Goal: Task Accomplishment & Management: Use online tool/utility

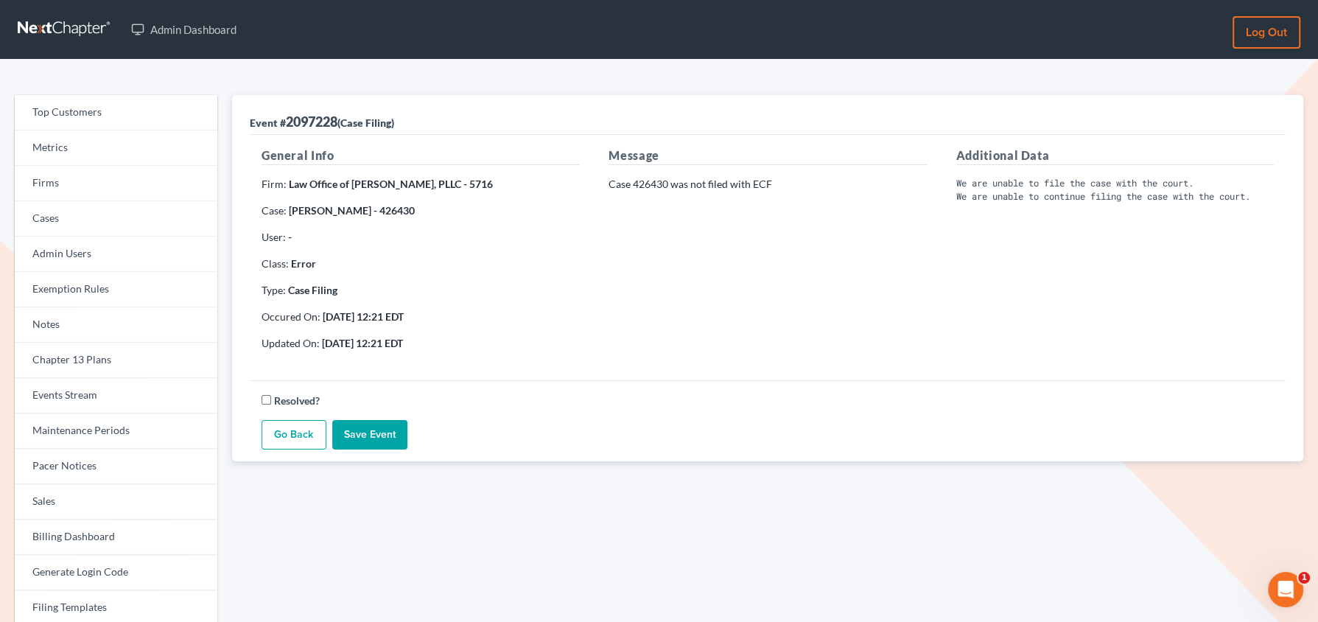
click at [298, 429] on link "Go Back" at bounding box center [294, 434] width 65 height 29
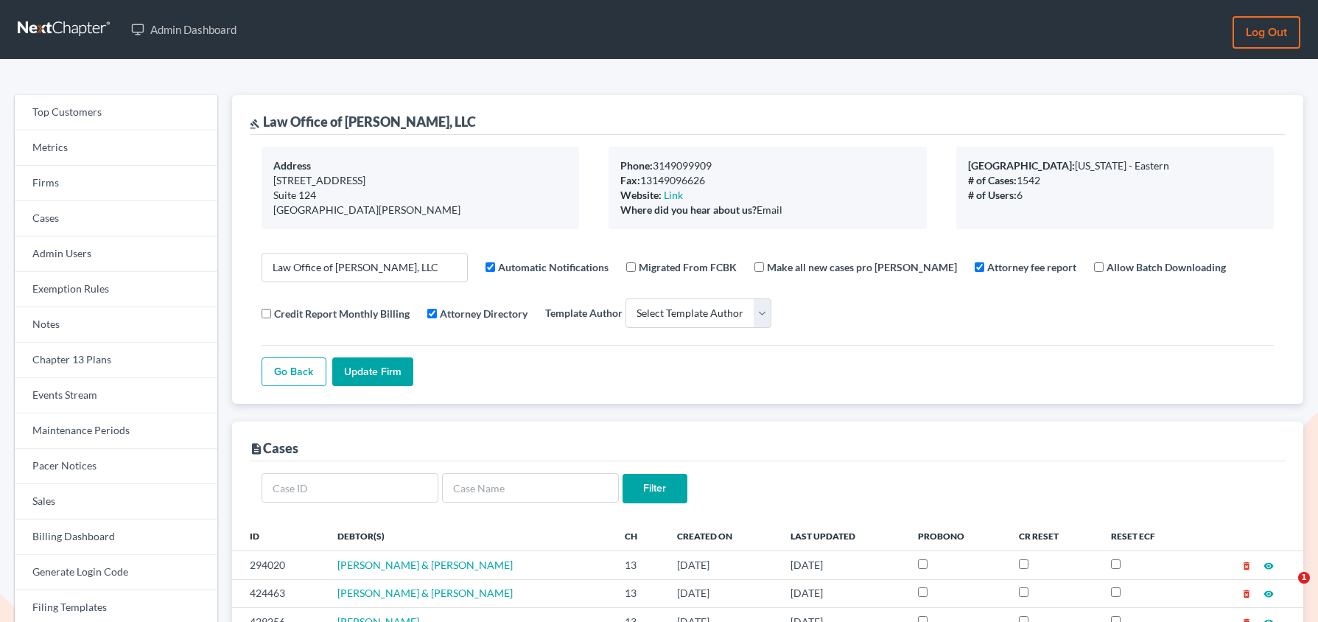
select select
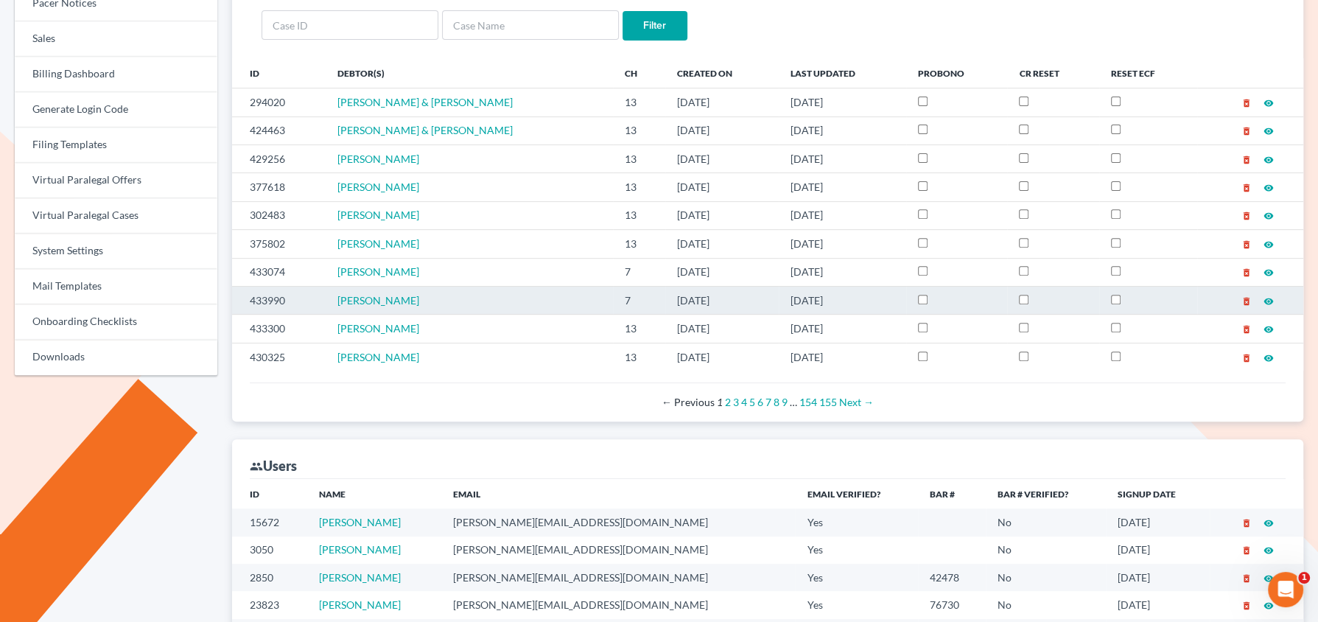
scroll to position [479, 0]
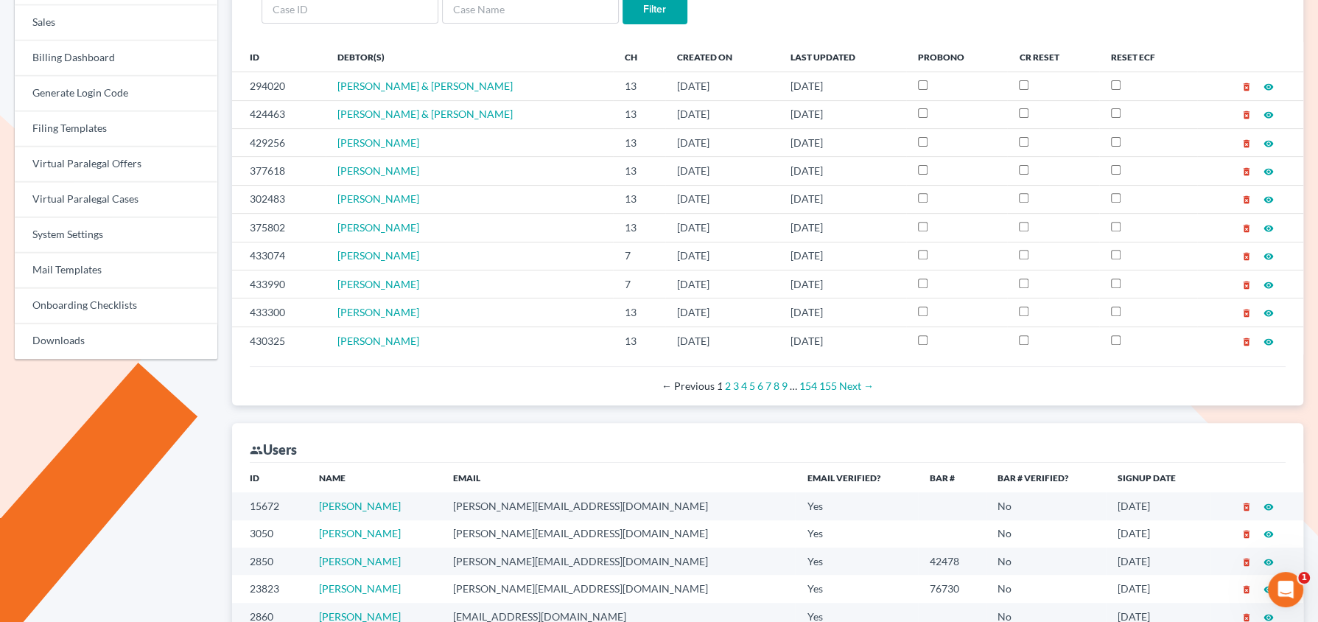
click at [995, 455] on div "group Users" at bounding box center [768, 443] width 1036 height 40
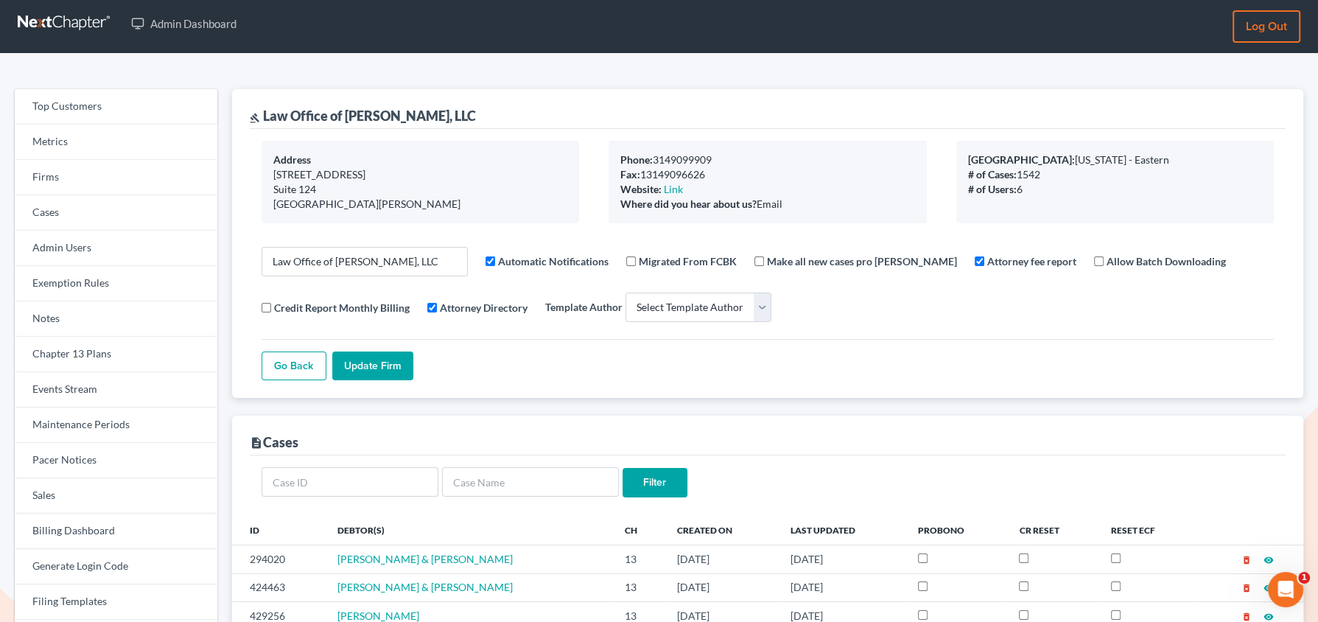
scroll to position [0, 0]
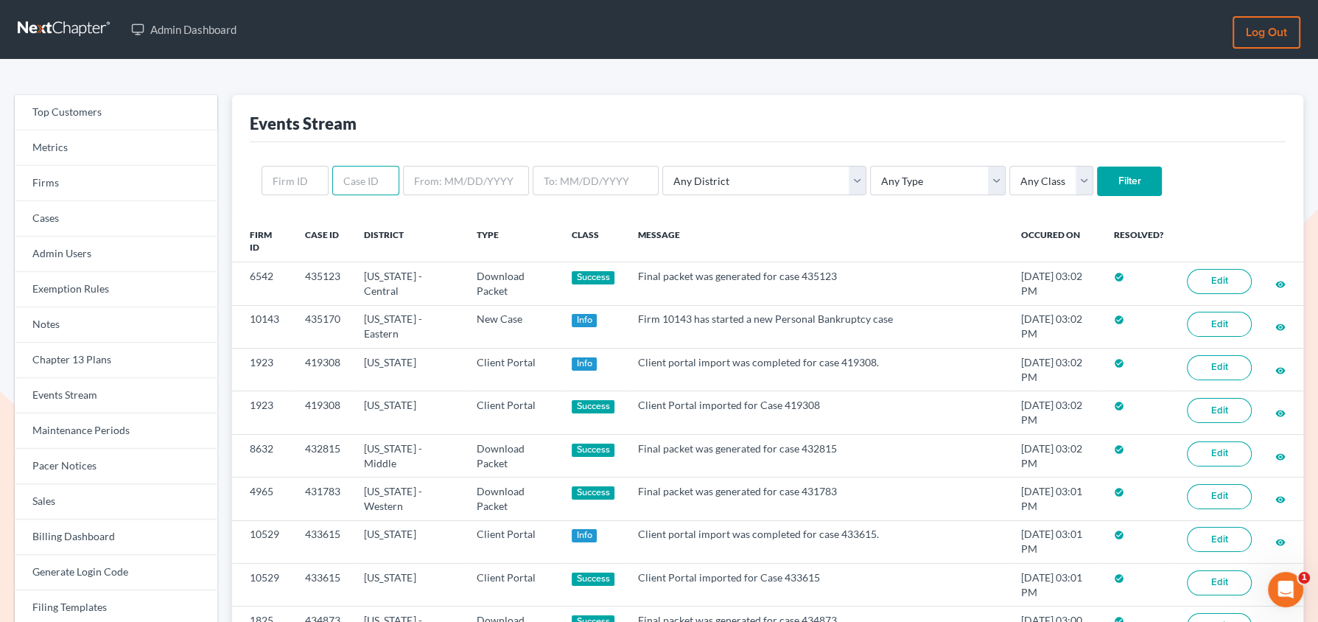
click at [355, 184] on input "text" at bounding box center [365, 180] width 67 height 29
paste input "428998"
type input "428998"
click at [1097, 166] on input "Filter" at bounding box center [1129, 180] width 65 height 29
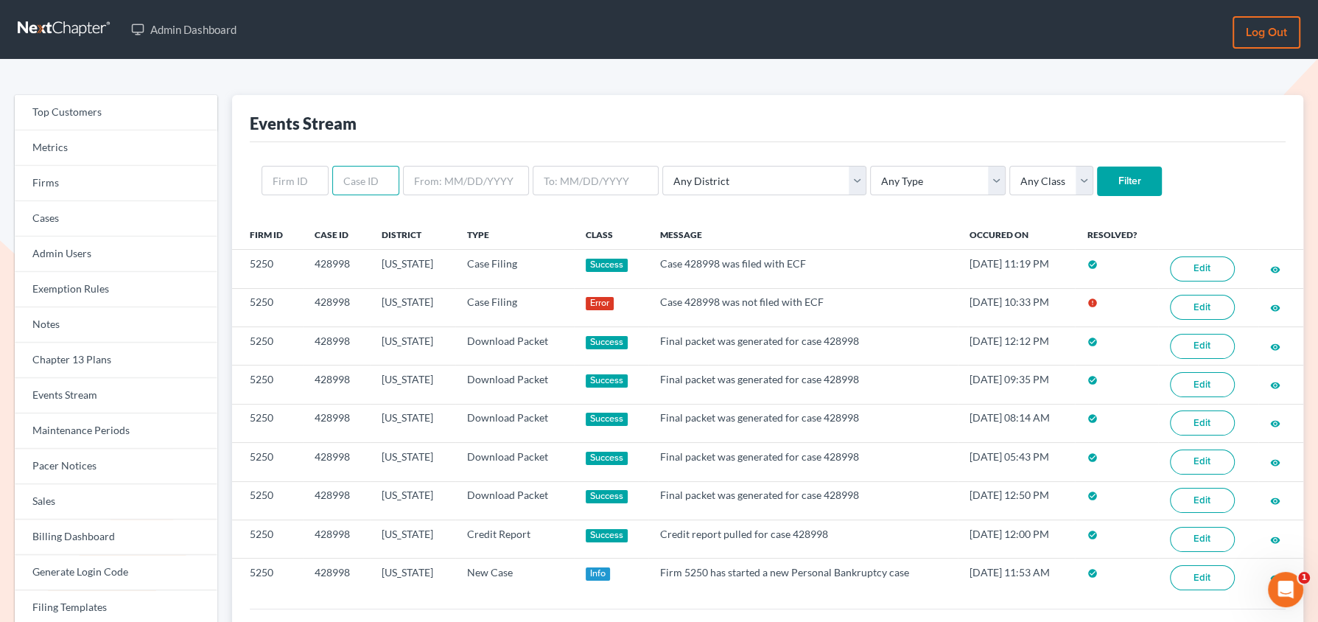
click at [371, 180] on input "text" at bounding box center [365, 180] width 67 height 29
click at [309, 183] on input "text" at bounding box center [295, 180] width 67 height 29
paste input "5670"
type input "5670"
click at [1097, 166] on input "Filter" at bounding box center [1129, 180] width 65 height 29
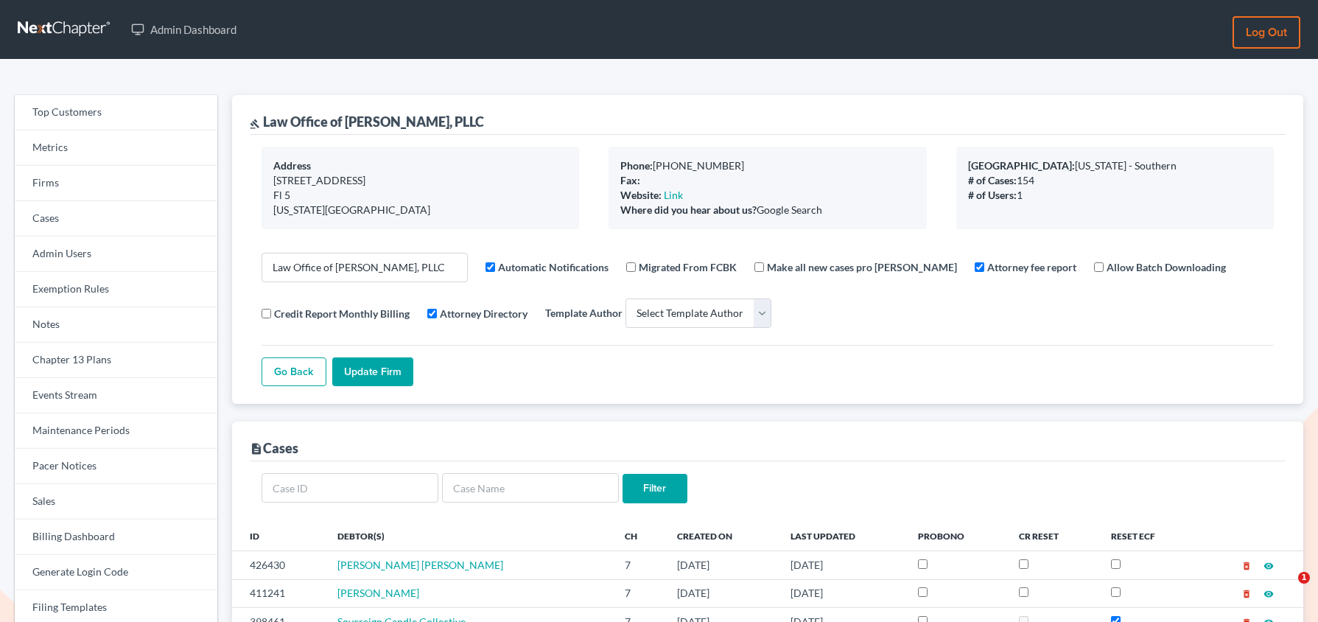
select select
click at [99, 181] on link "Firms" at bounding box center [116, 183] width 203 height 35
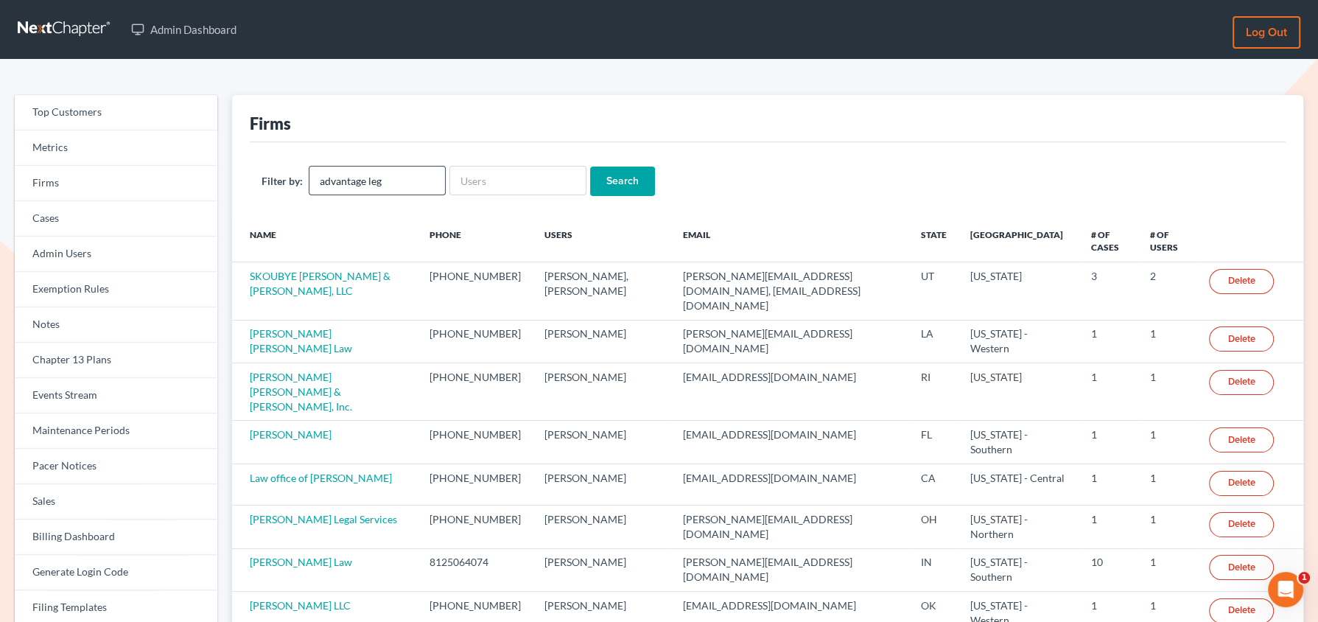
type input "advantage legal group"
click at [600, 189] on input "Search" at bounding box center [622, 180] width 65 height 29
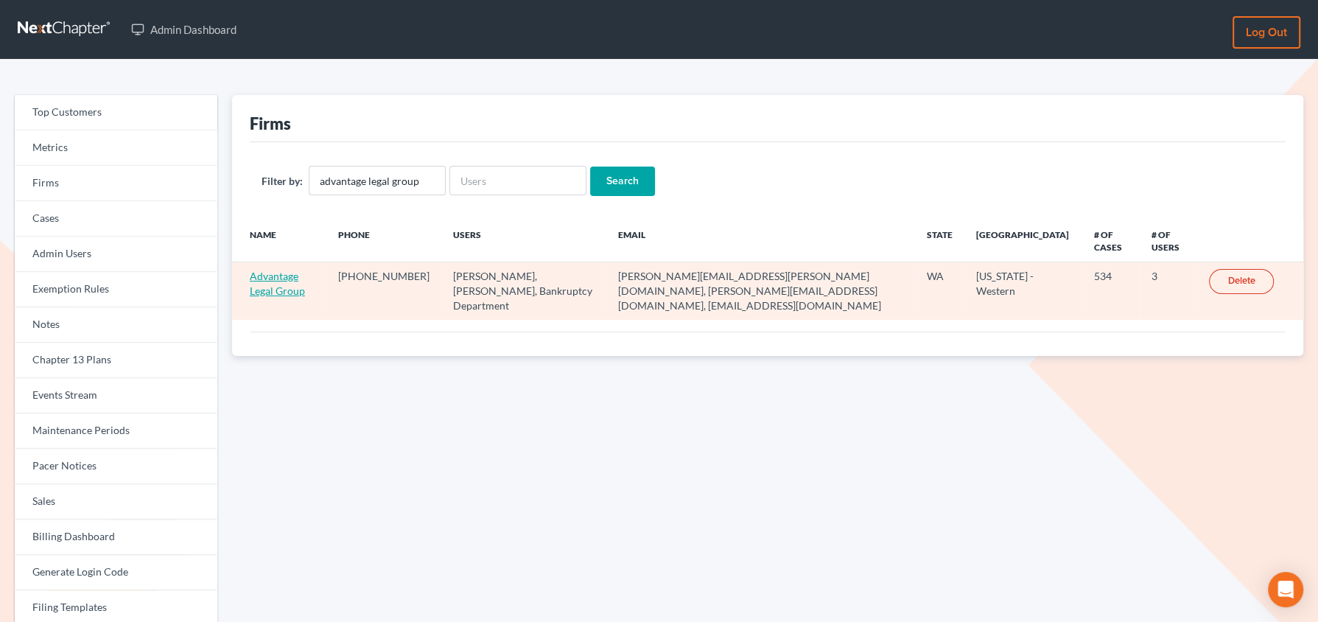
click at [305, 276] on link "Advantage Legal Group" at bounding box center [277, 283] width 55 height 27
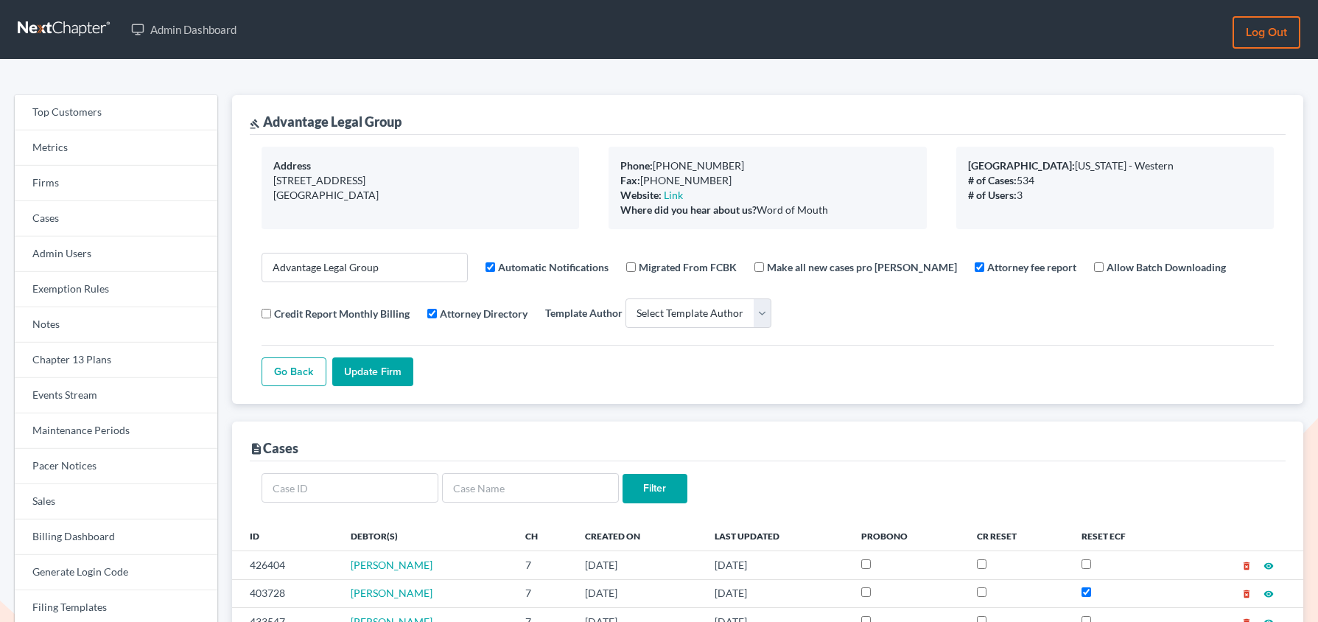
select select
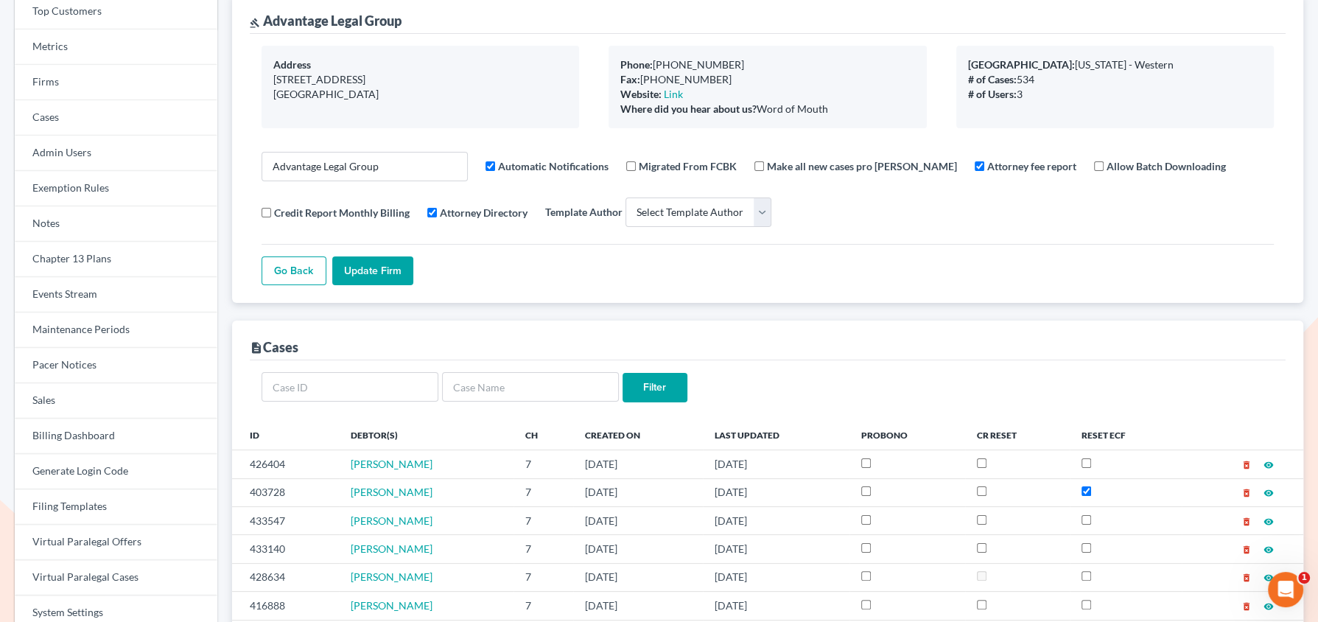
scroll to position [206, 0]
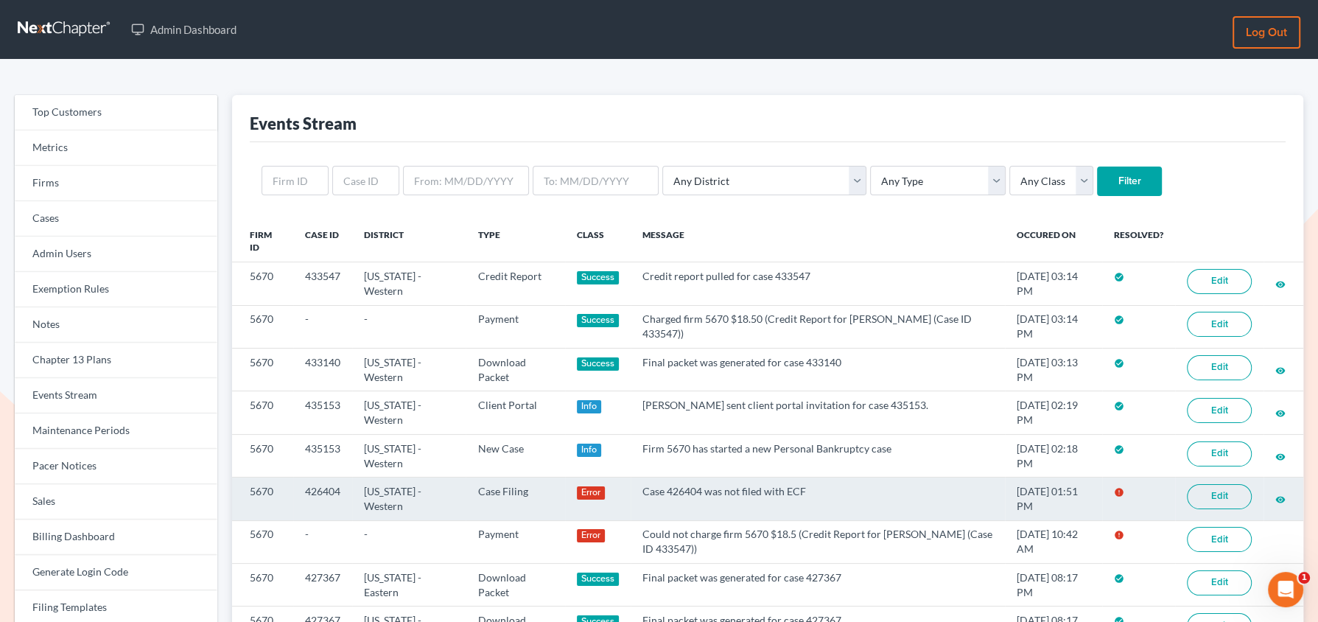
click at [1218, 493] on link "Edit" at bounding box center [1219, 496] width 65 height 25
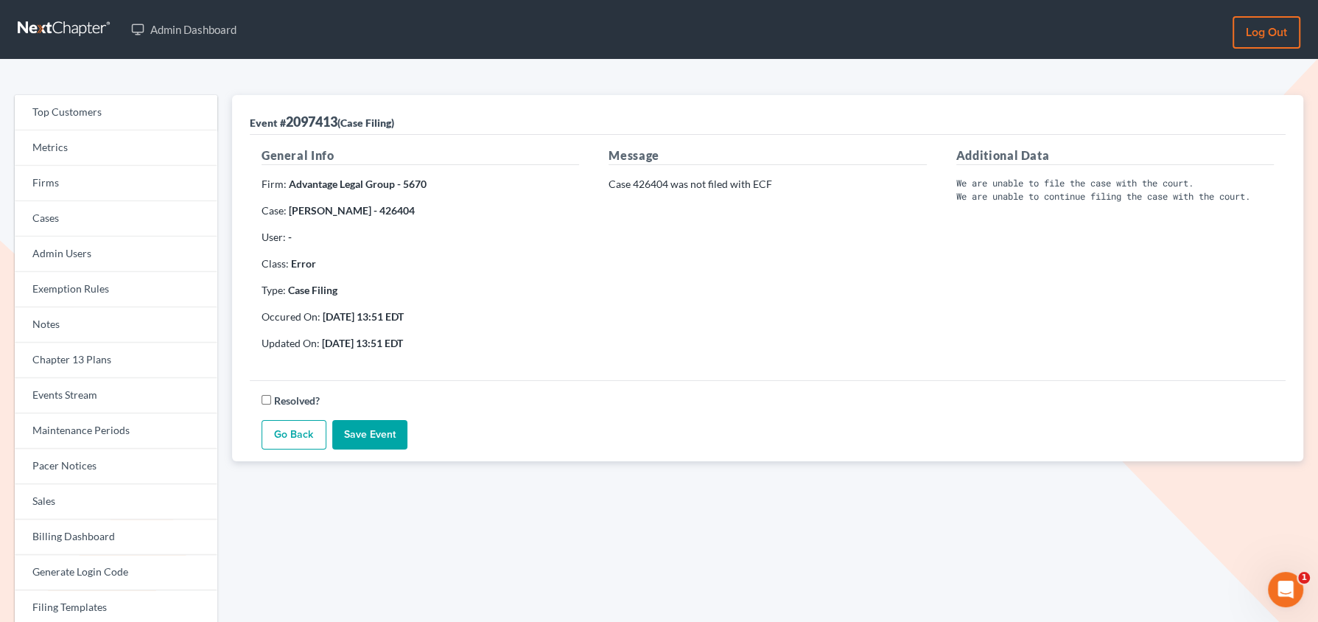
click at [398, 211] on strong "Jennifer Norwood - 426404" at bounding box center [352, 210] width 126 height 13
click at [401, 211] on strong "Jennifer Norwood - 426404" at bounding box center [352, 210] width 126 height 13
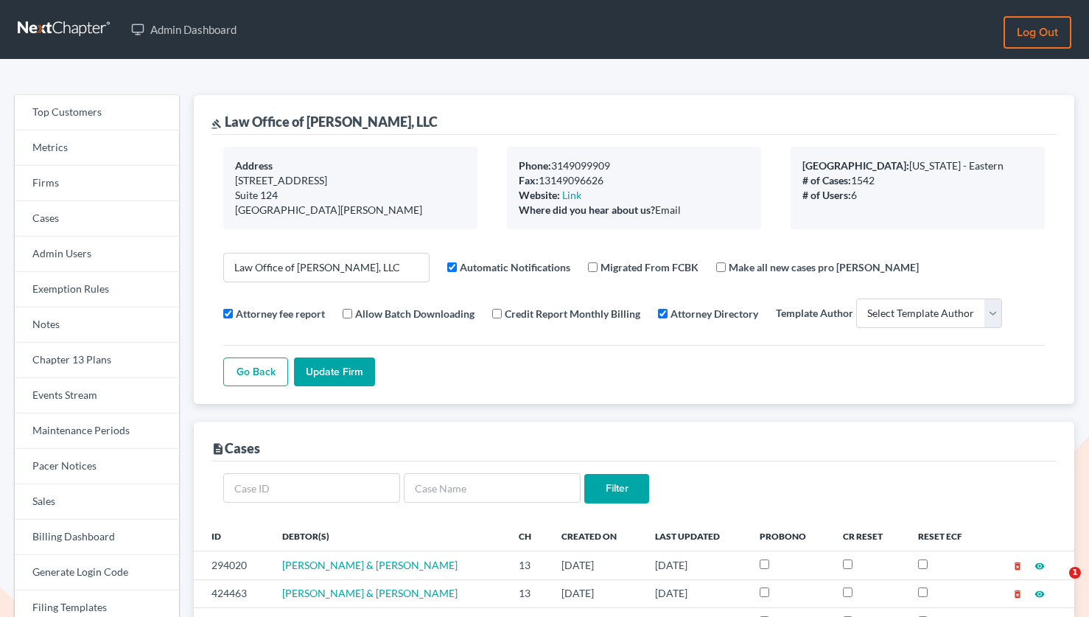
select select
